Goal: Navigation & Orientation: Find specific page/section

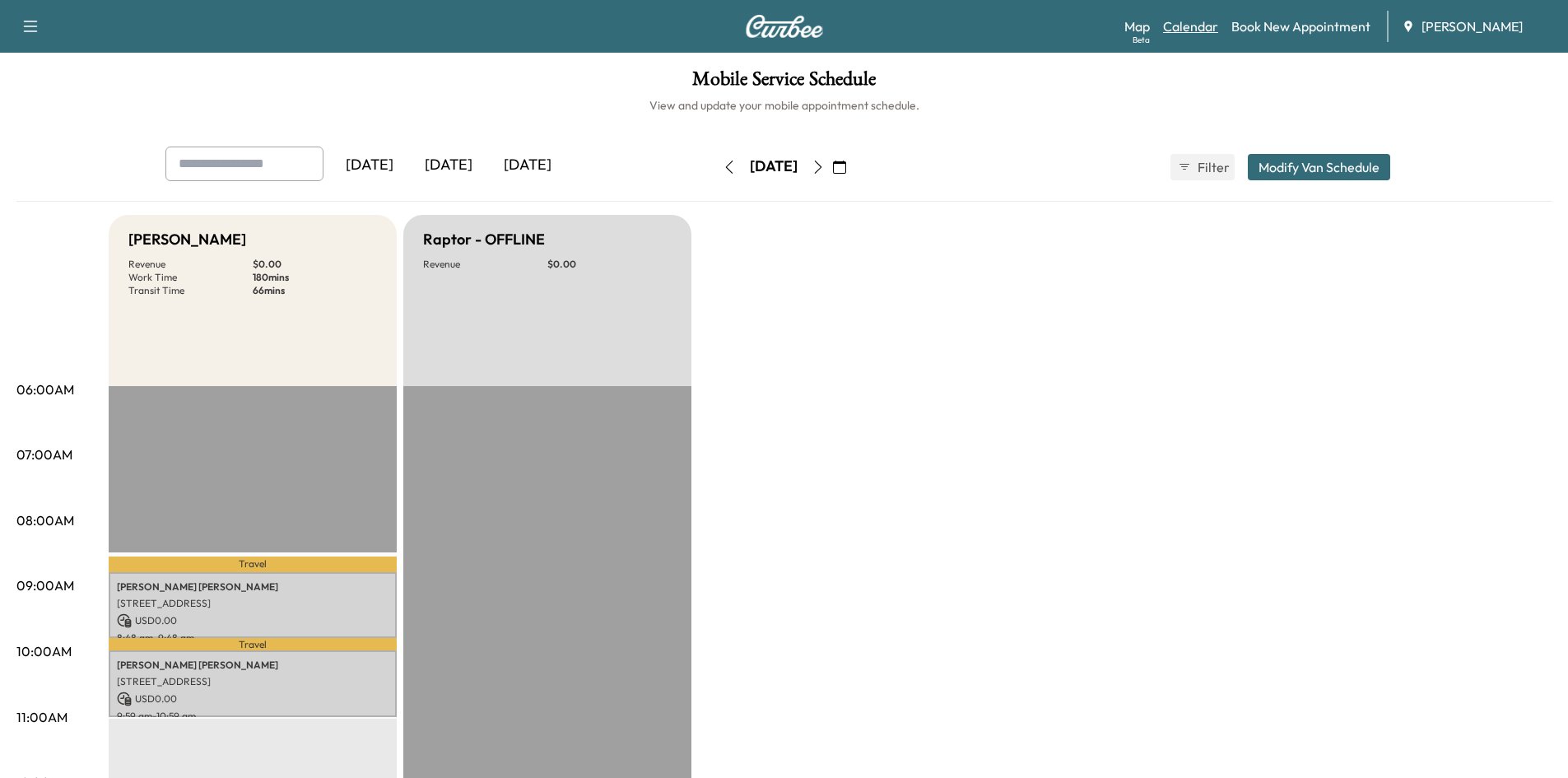
click at [1186, 26] on link "Calendar" at bounding box center [1191, 26] width 55 height 20
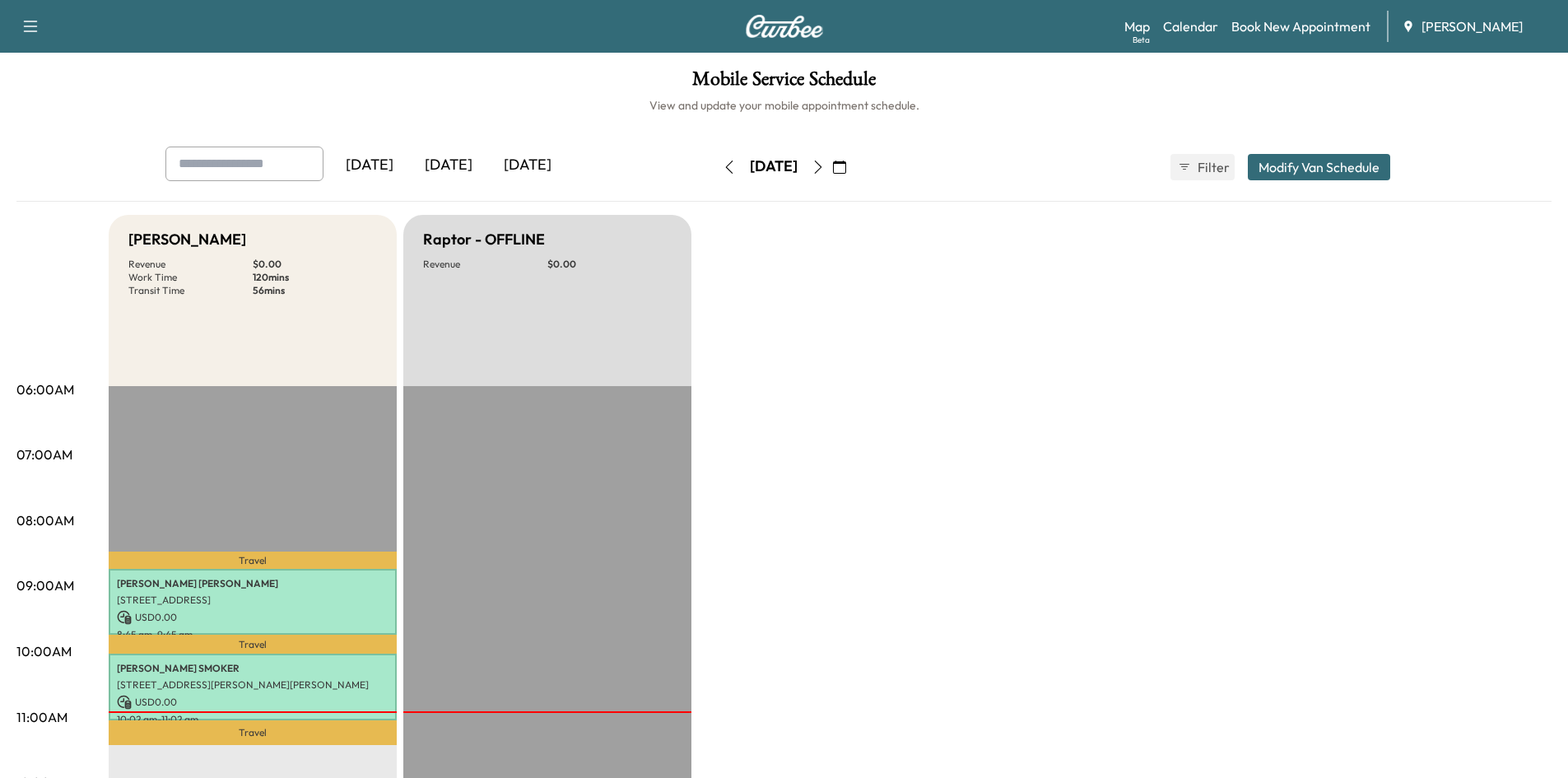
click at [825, 164] on icon "button" at bounding box center [818, 166] width 13 height 13
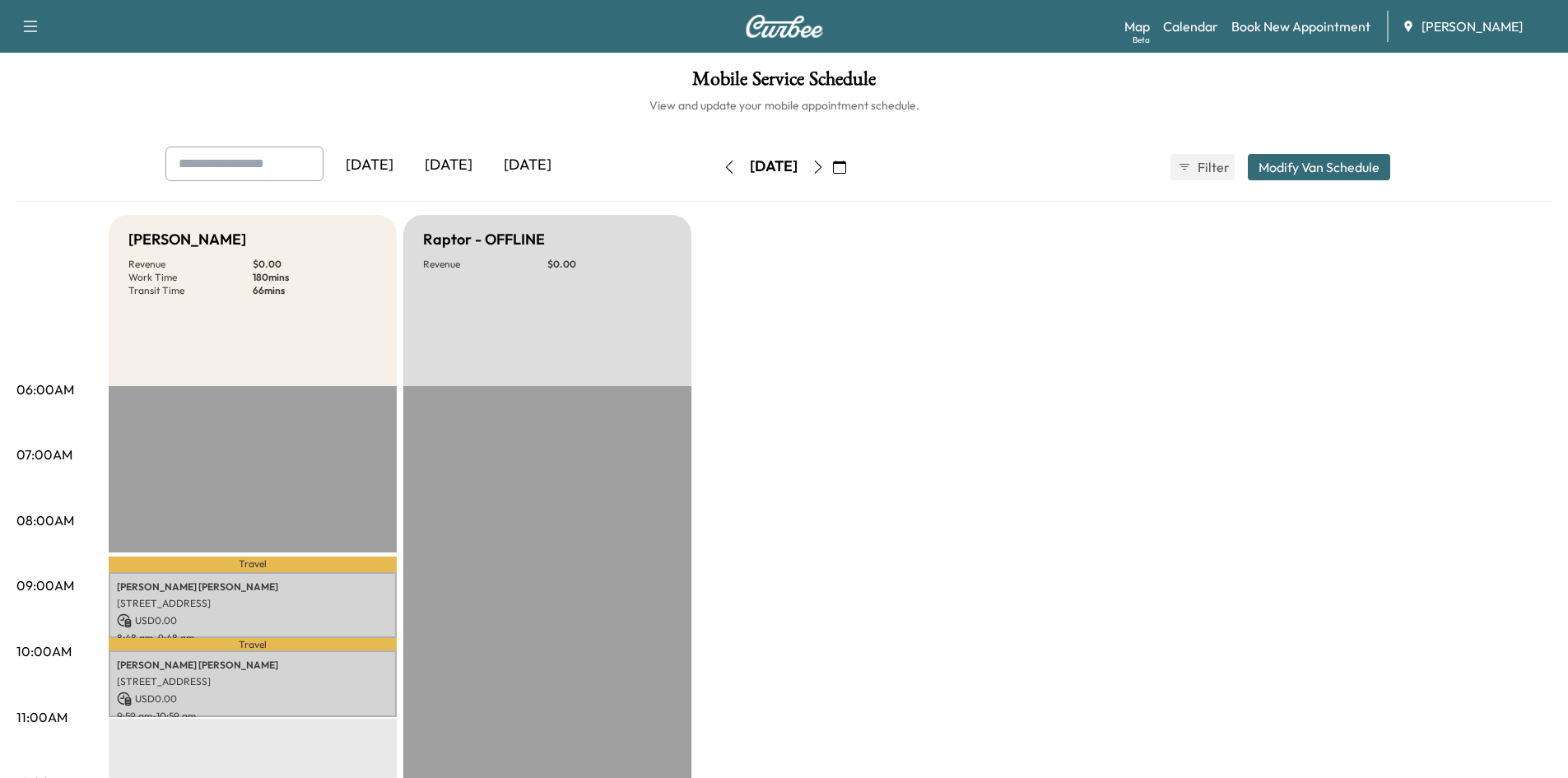
click at [722, 167] on icon "button" at bounding box center [729, 166] width 13 height 13
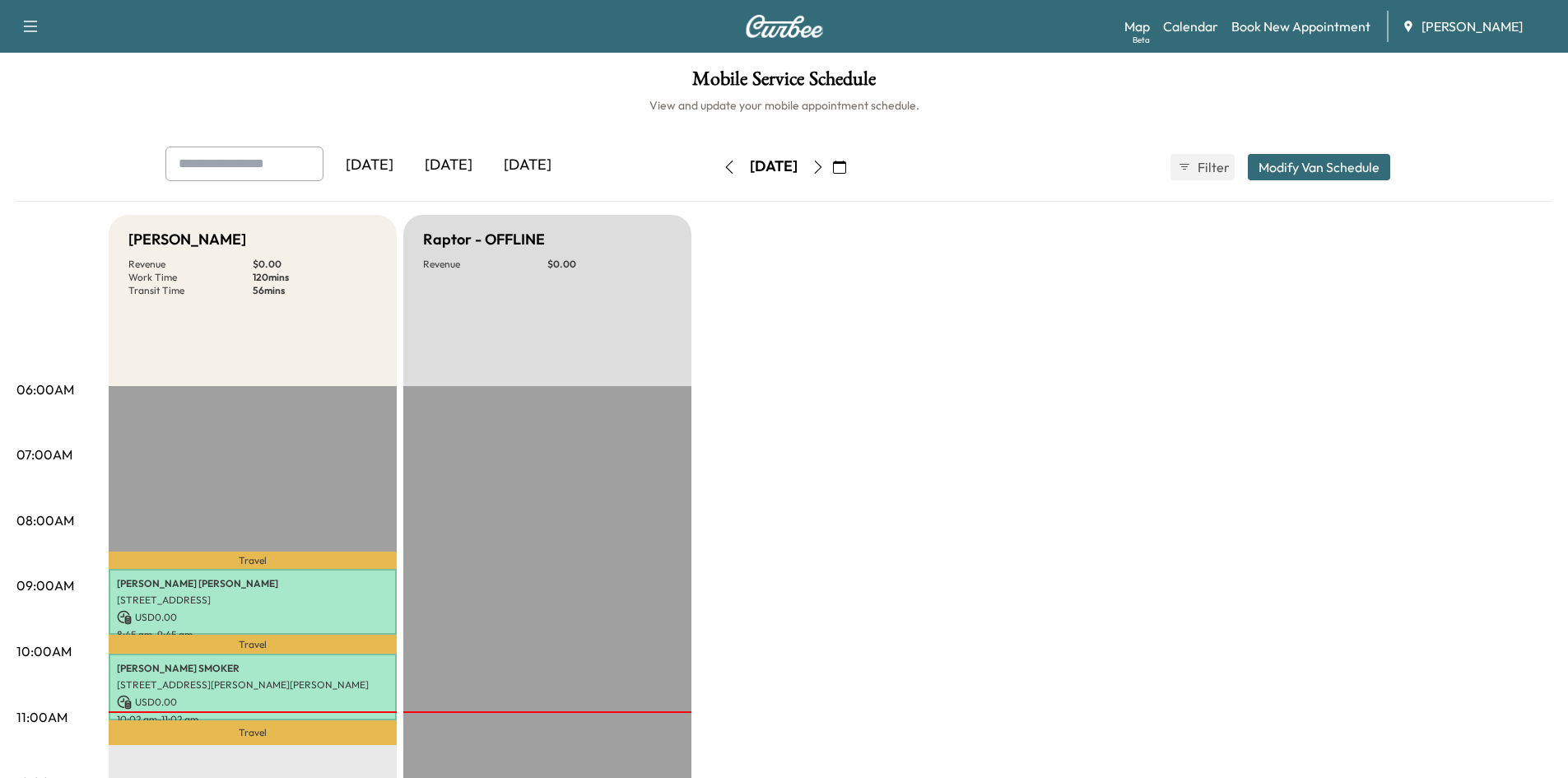
click at [825, 166] on icon "button" at bounding box center [818, 166] width 13 height 13
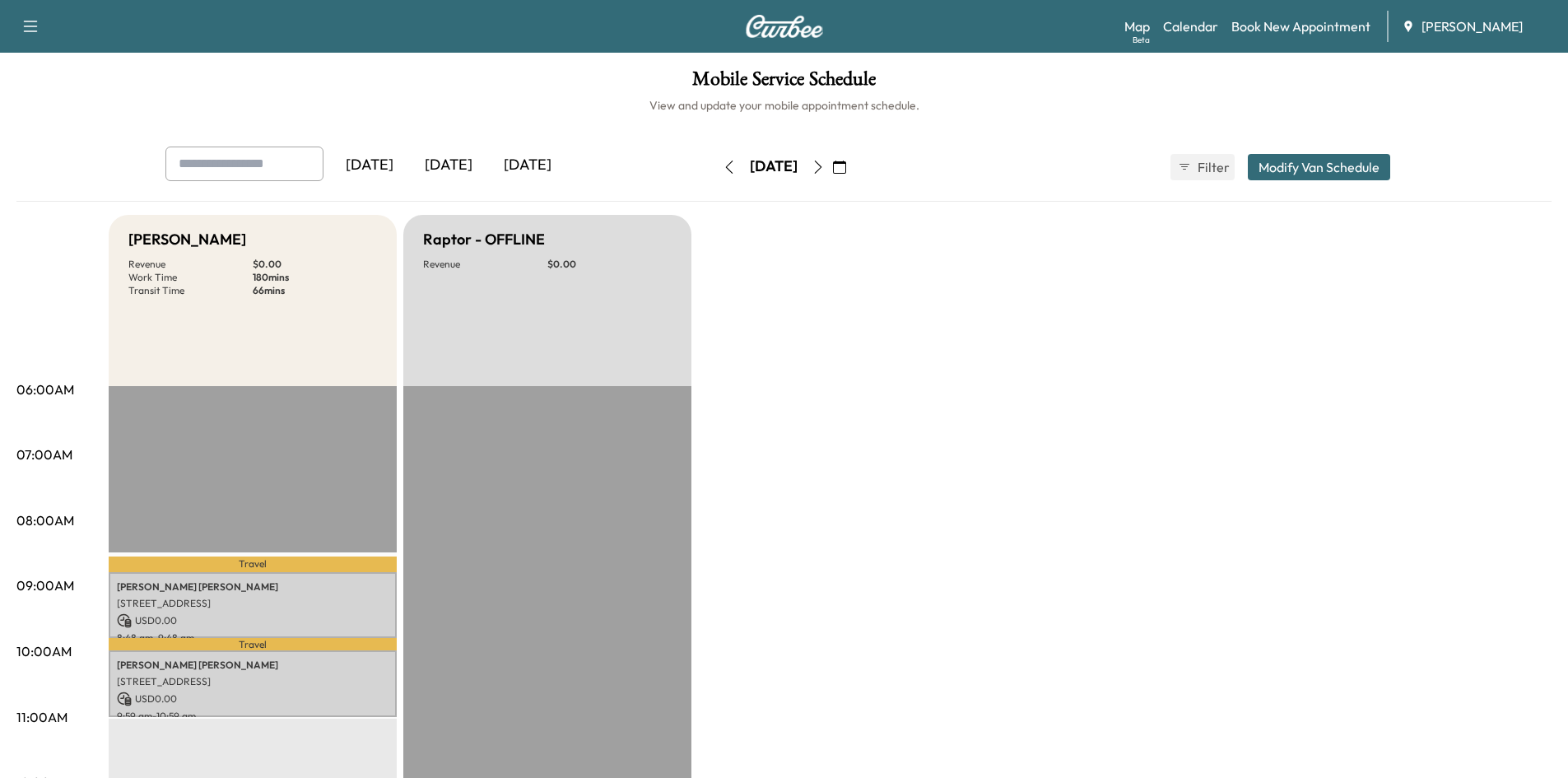
click at [825, 166] on icon "button" at bounding box center [818, 166] width 13 height 13
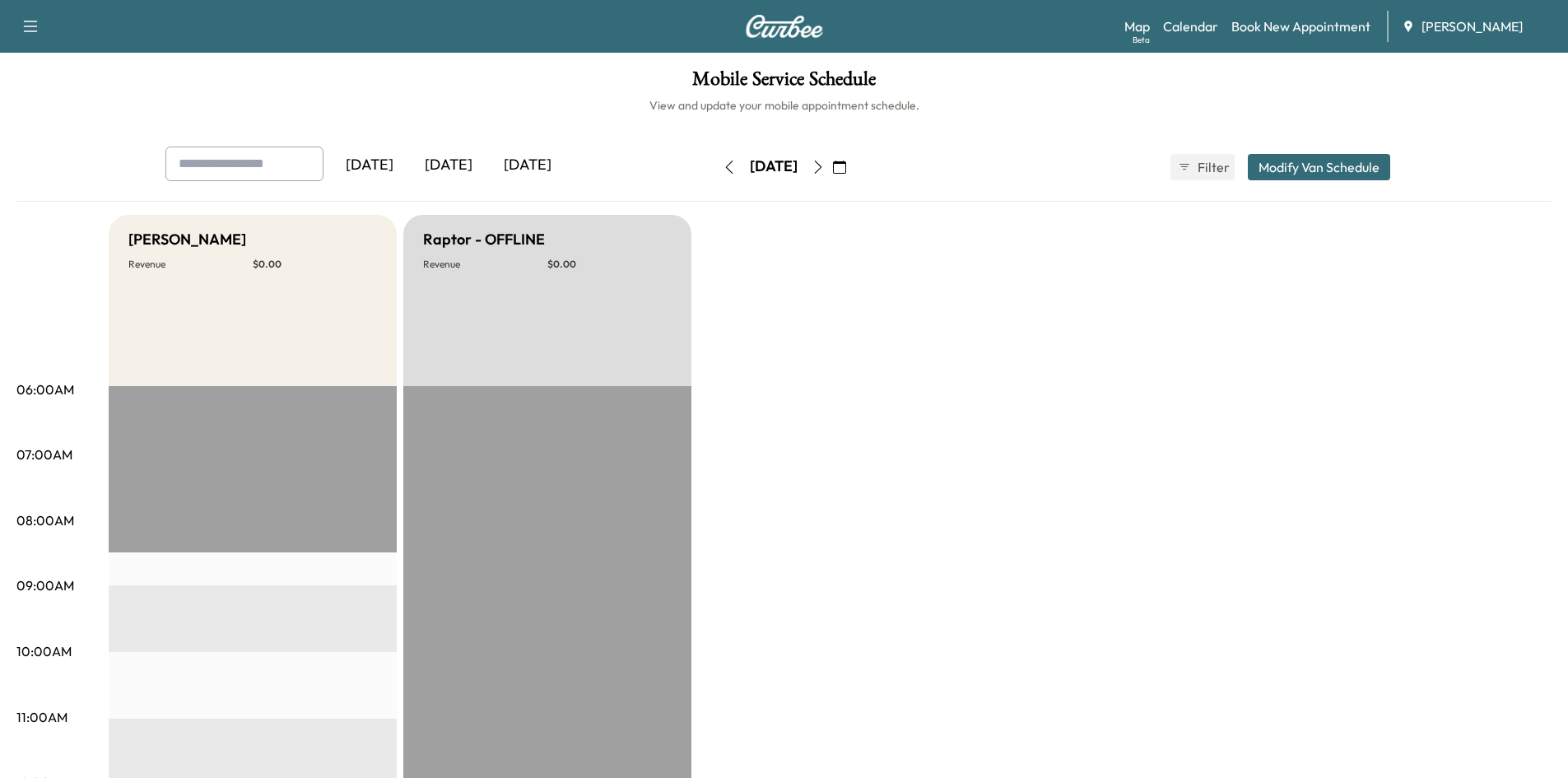
click at [722, 161] on icon "button" at bounding box center [729, 166] width 13 height 13
